Goal: Task Accomplishment & Management: Manage account settings

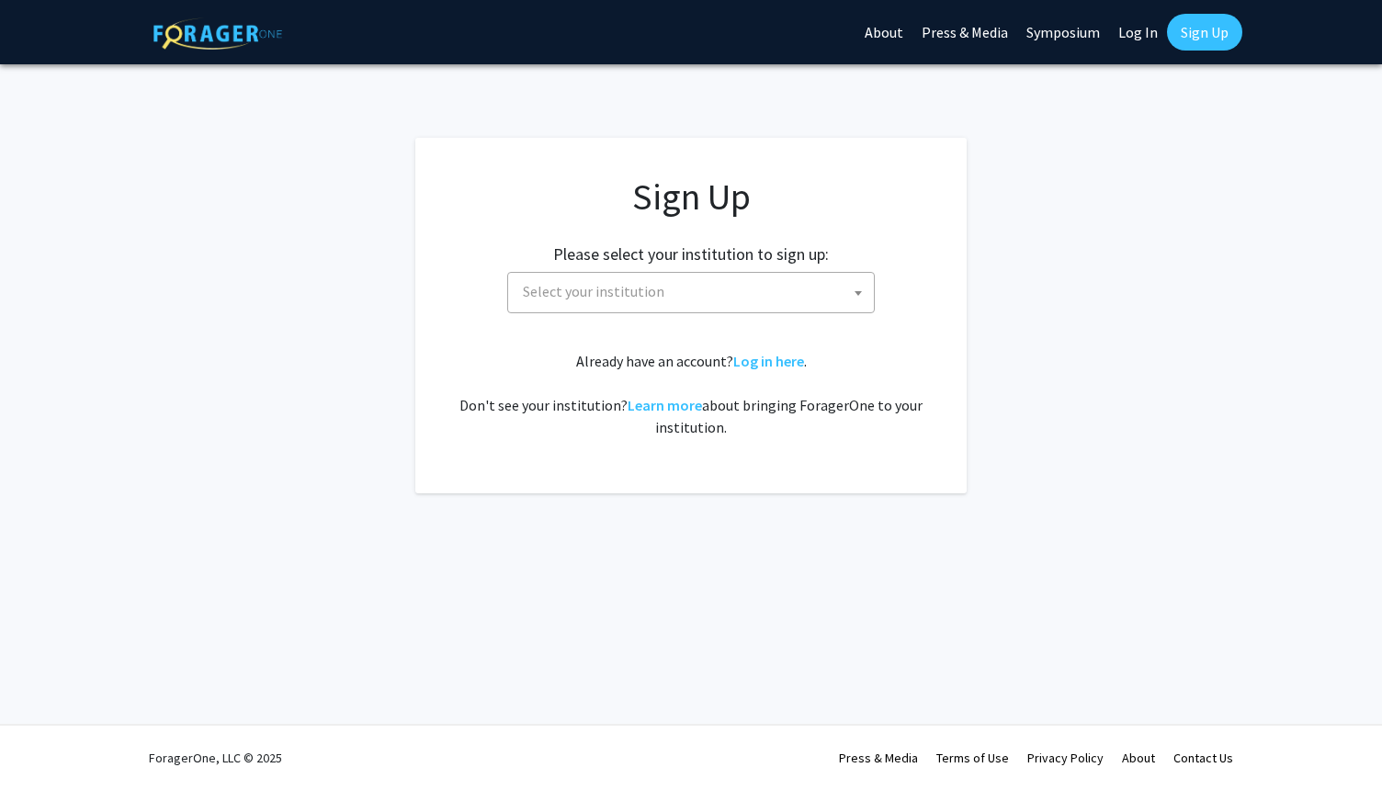
click at [688, 297] on span "Select your institution" at bounding box center [694, 292] width 358 height 38
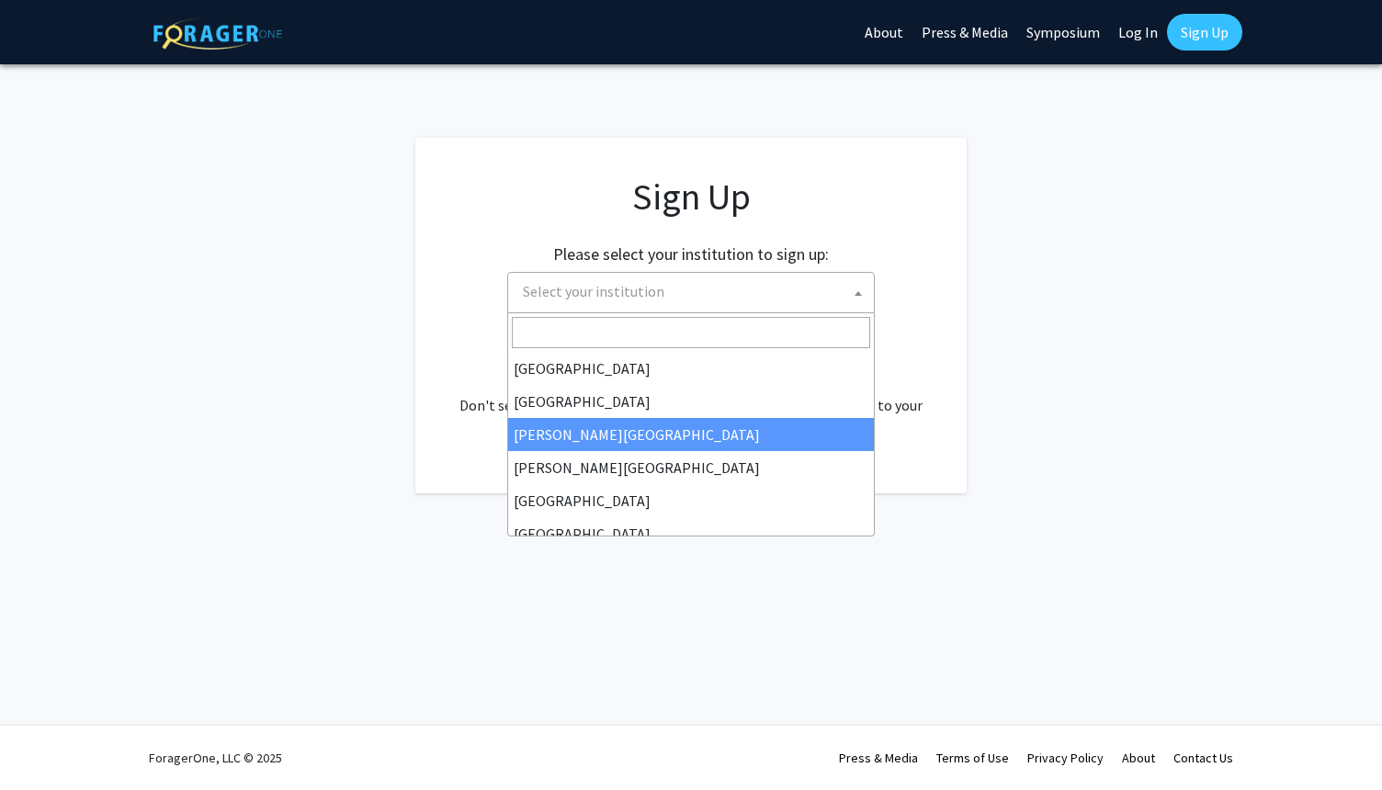
scroll to position [643, 0]
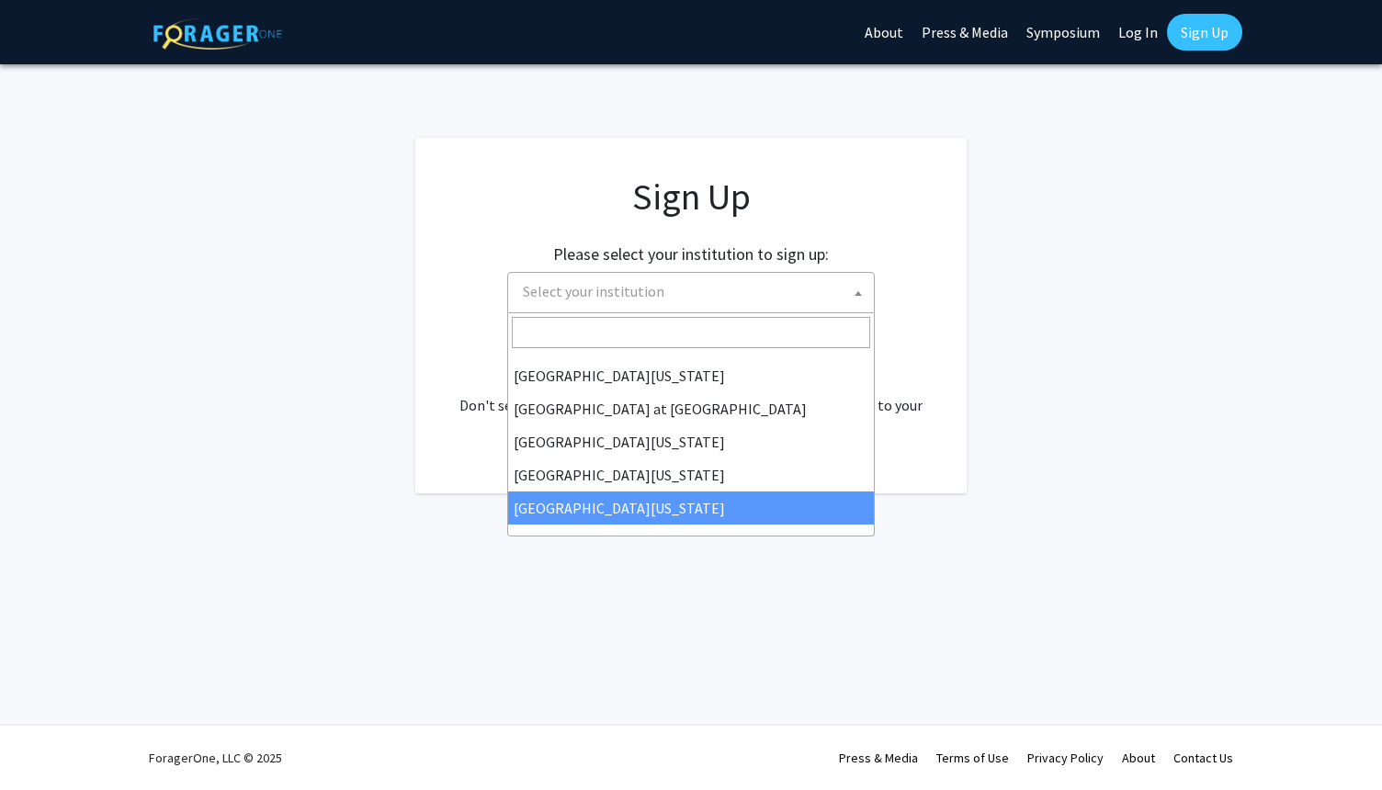
select select "33"
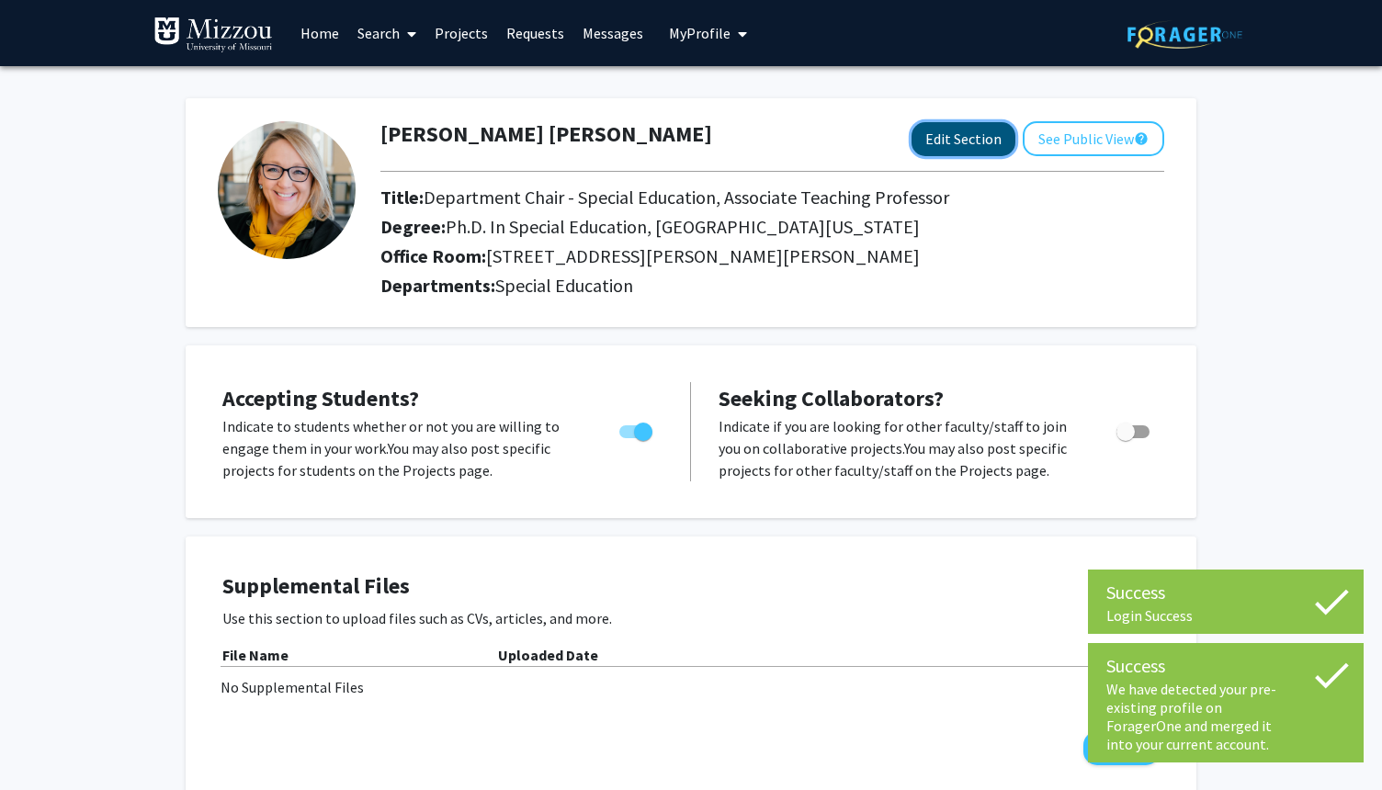
click at [975, 142] on button "Edit Section" at bounding box center [963, 139] width 104 height 34
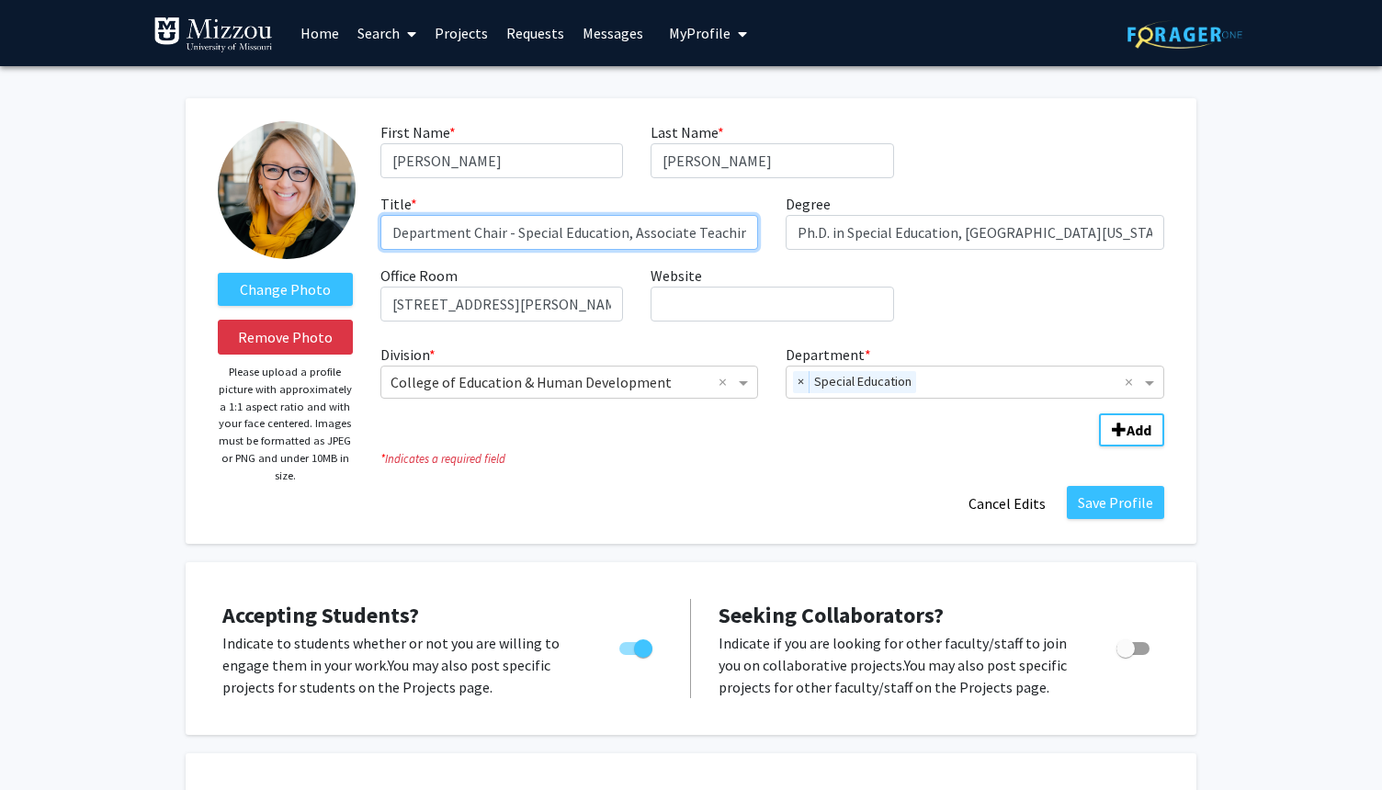
click at [691, 232] on input "Department Chair - Special Education, Associate Teaching Professor" at bounding box center [569, 232] width 379 height 35
type input "Department Chair - Special Education, Teaching Professor"
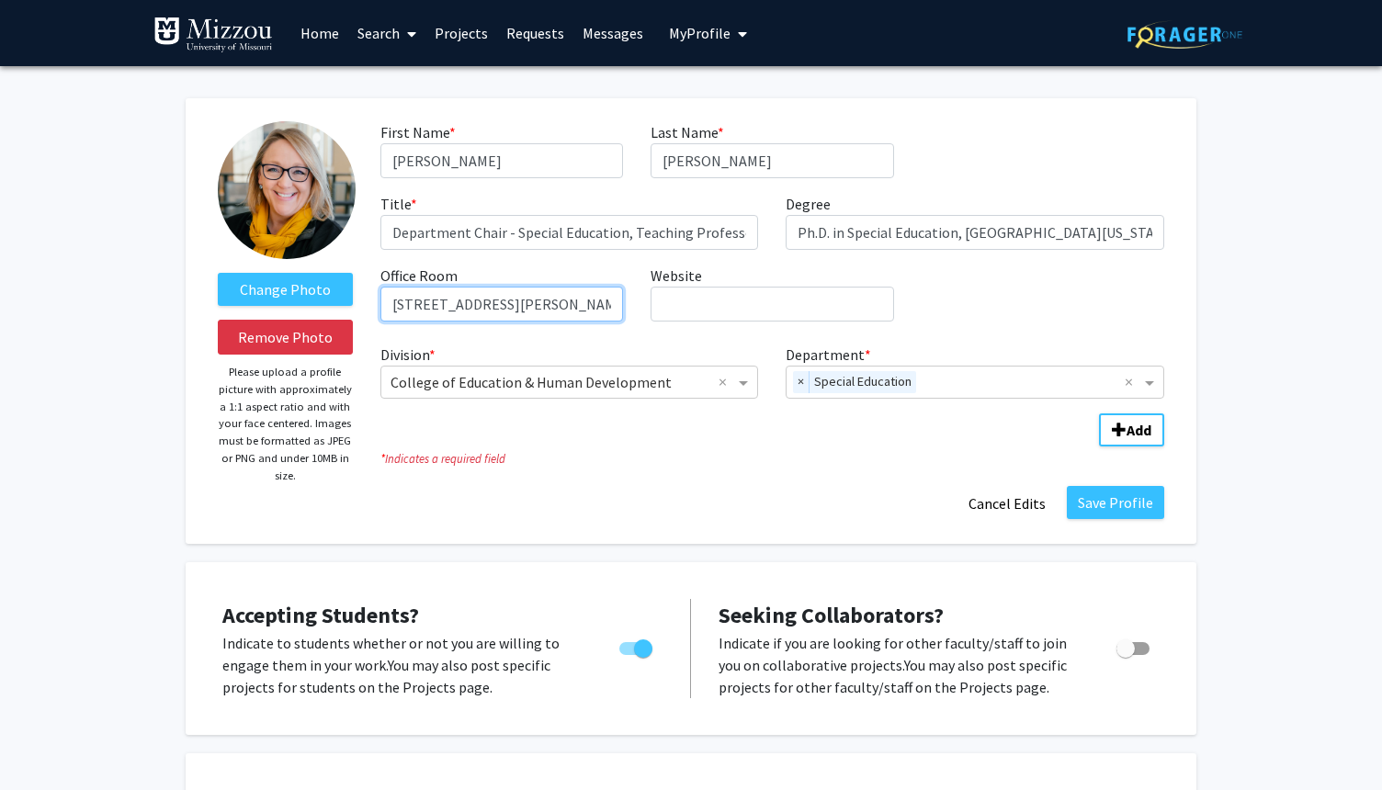
click at [424, 305] on input "[STREET_ADDRESS][PERSON_NAME][PERSON_NAME]" at bounding box center [501, 304] width 243 height 35
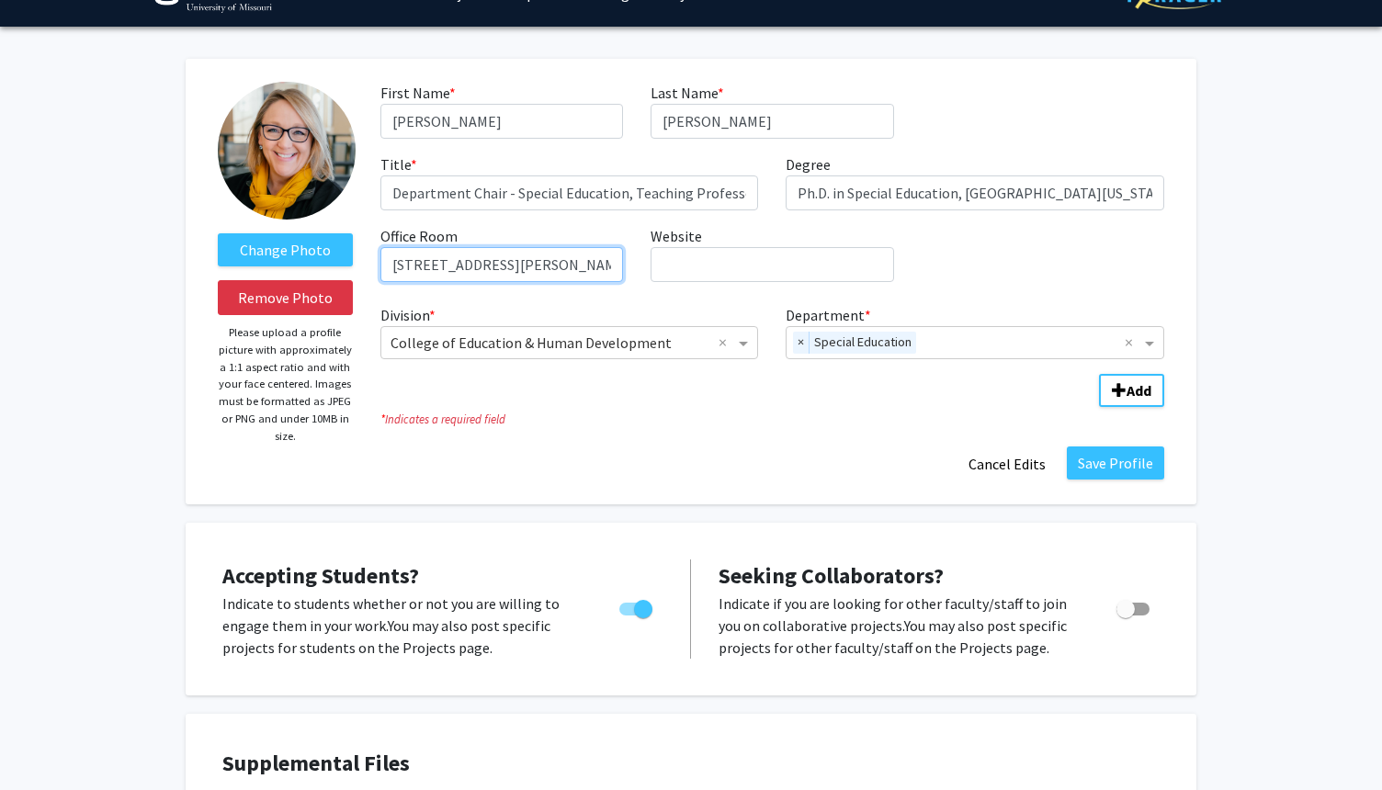
scroll to position [42, 0]
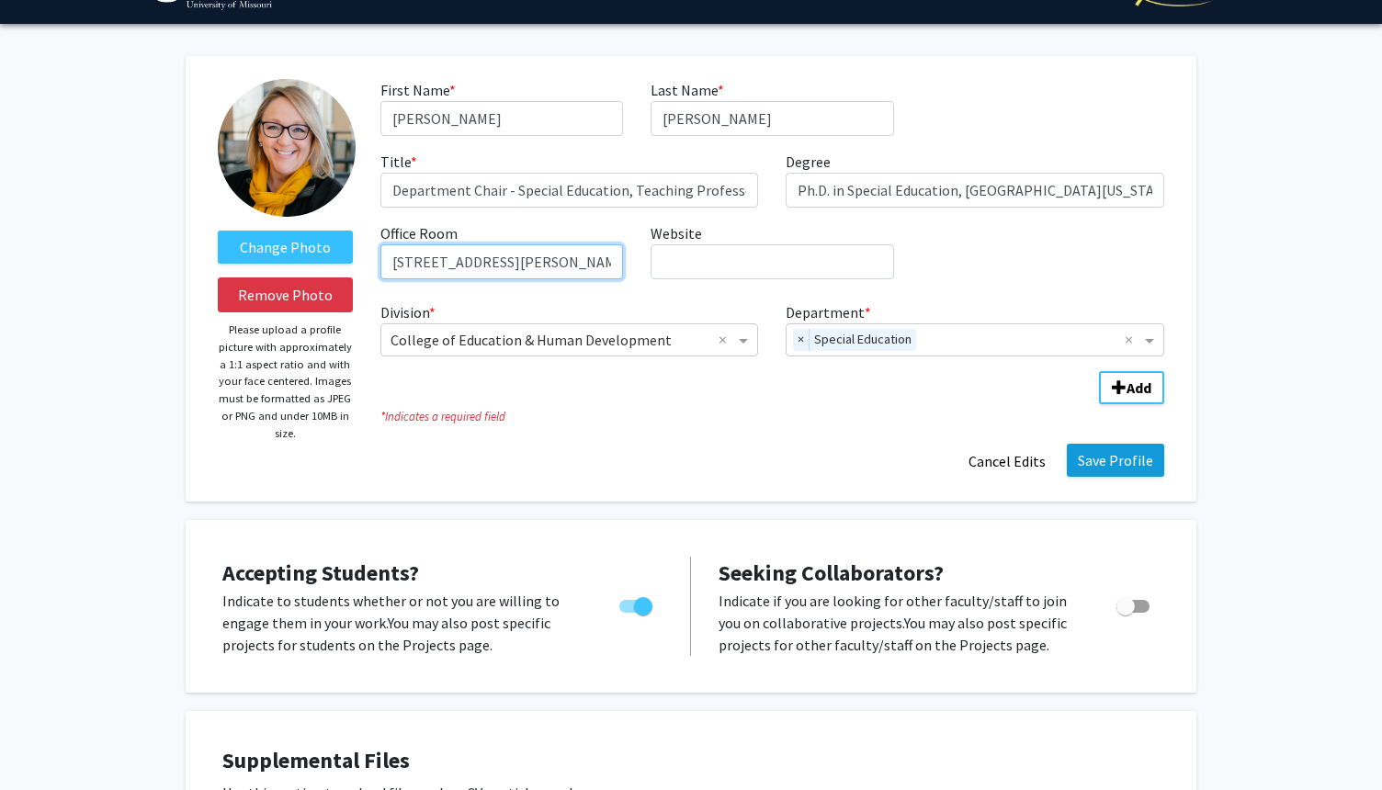
type input "[STREET_ADDRESS][PERSON_NAME][PERSON_NAME]"
click at [1121, 452] on button "Save Profile" at bounding box center [1115, 460] width 97 height 33
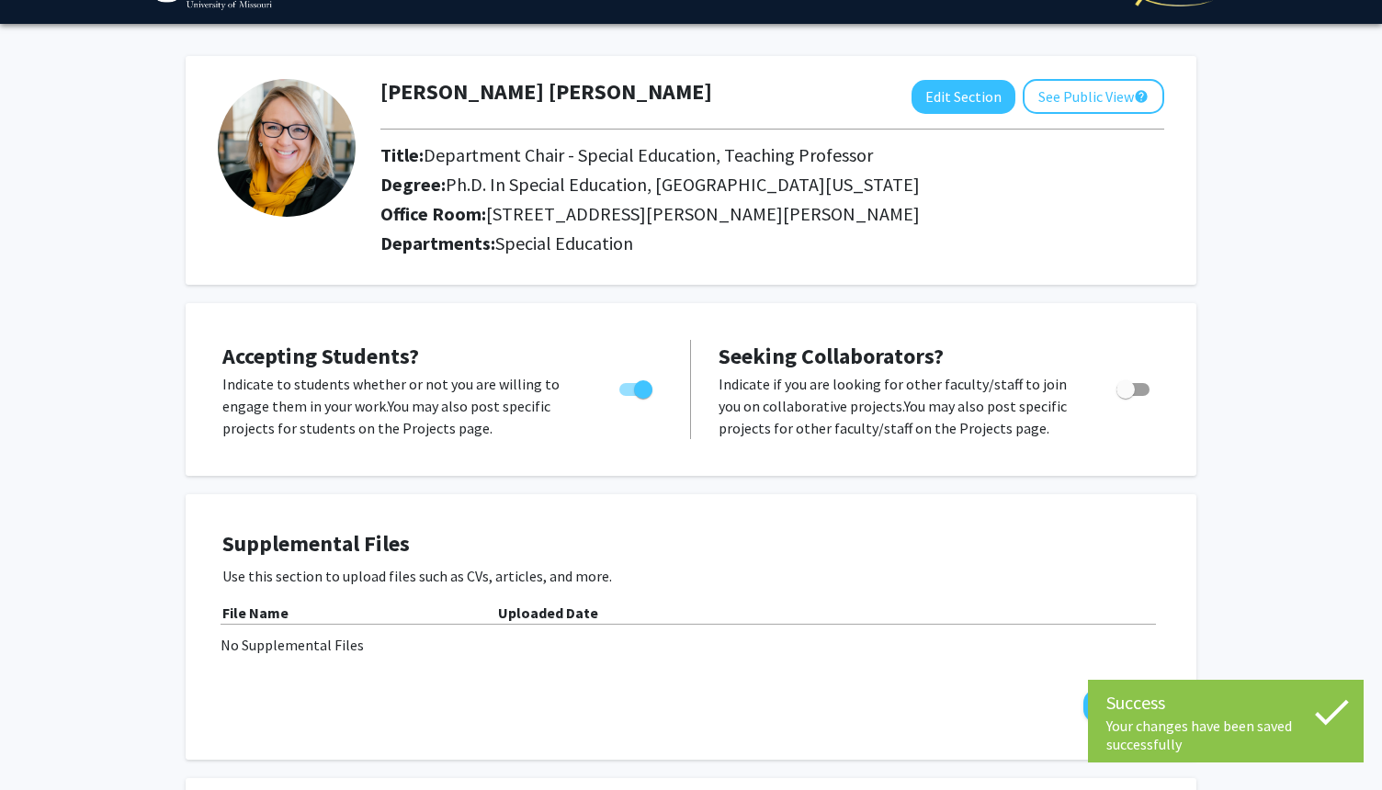
click at [642, 386] on span "Toggle" at bounding box center [643, 389] width 18 height 18
click at [628, 396] on input "Would you like to permit student requests?" at bounding box center [628, 396] width 1 height 1
checkbox input "false"
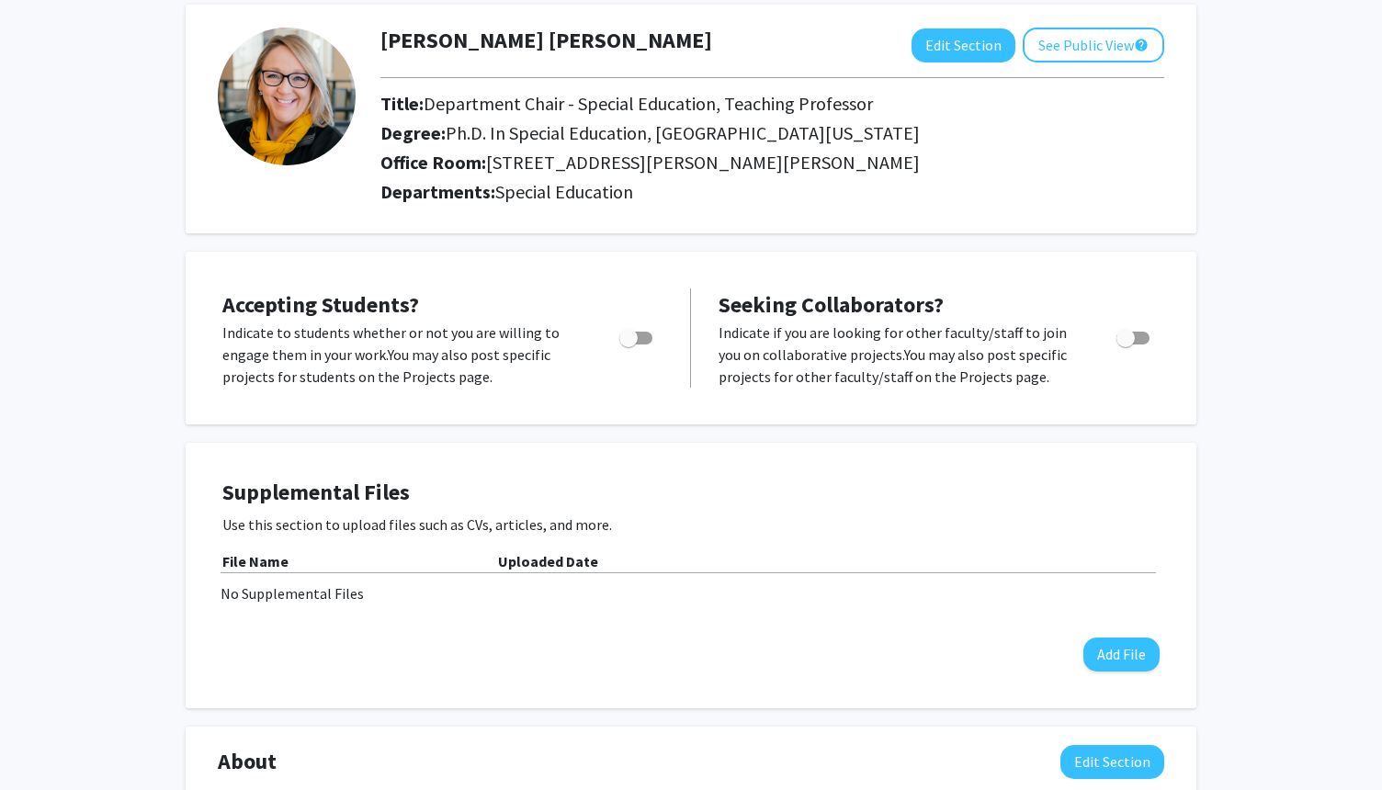
scroll to position [0, 0]
